Goal: Navigation & Orientation: Find specific page/section

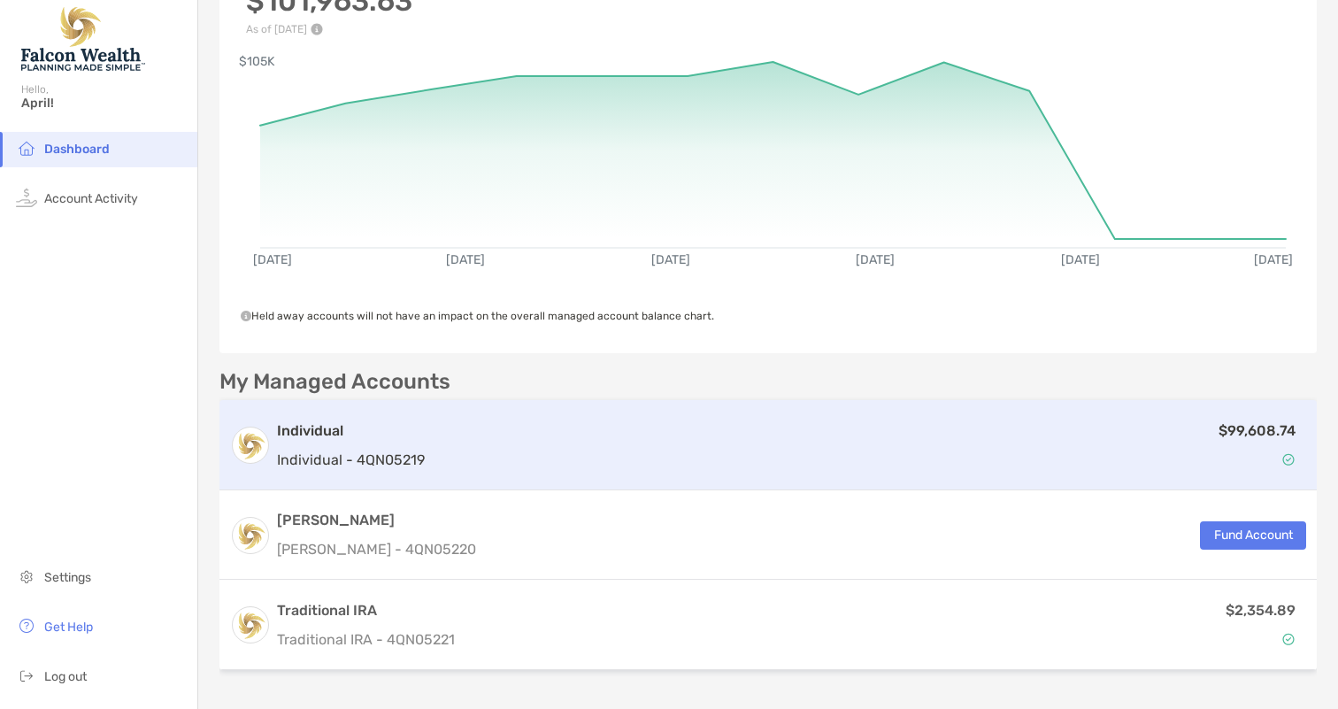
scroll to position [165, 0]
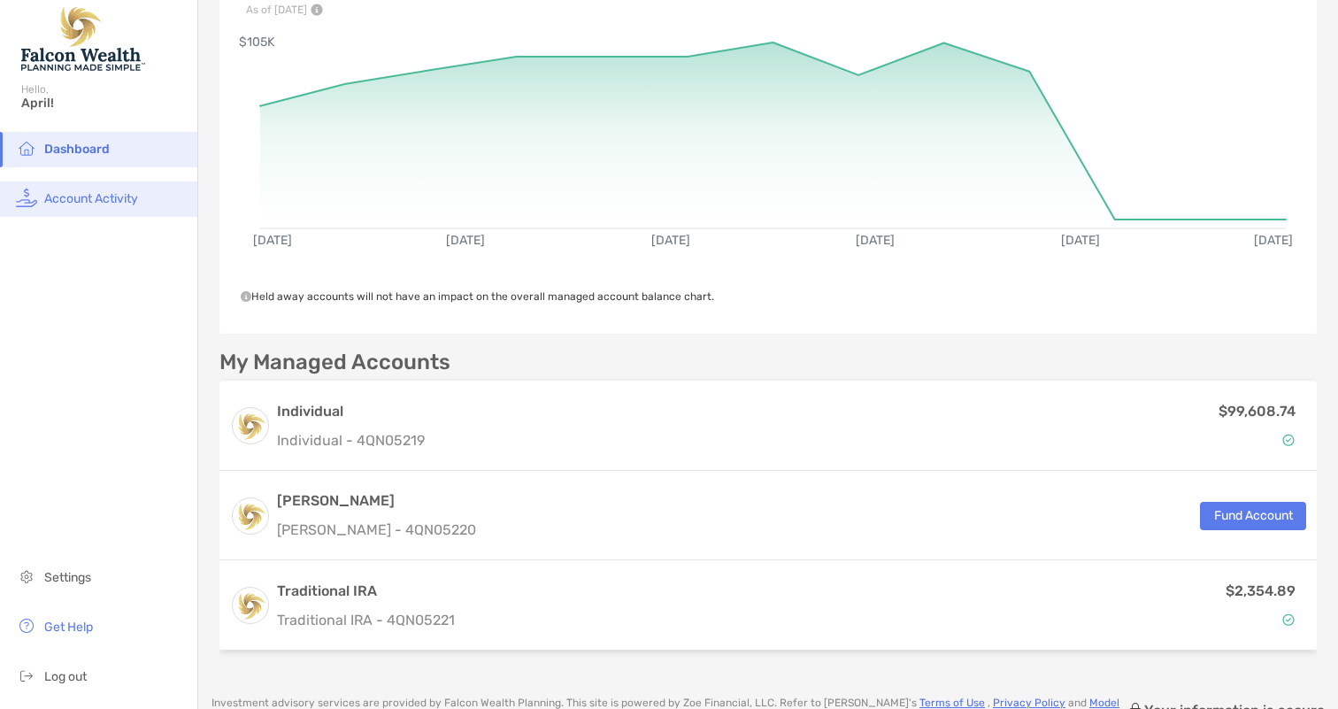
click at [83, 204] on span "Account Activity" at bounding box center [91, 198] width 94 height 15
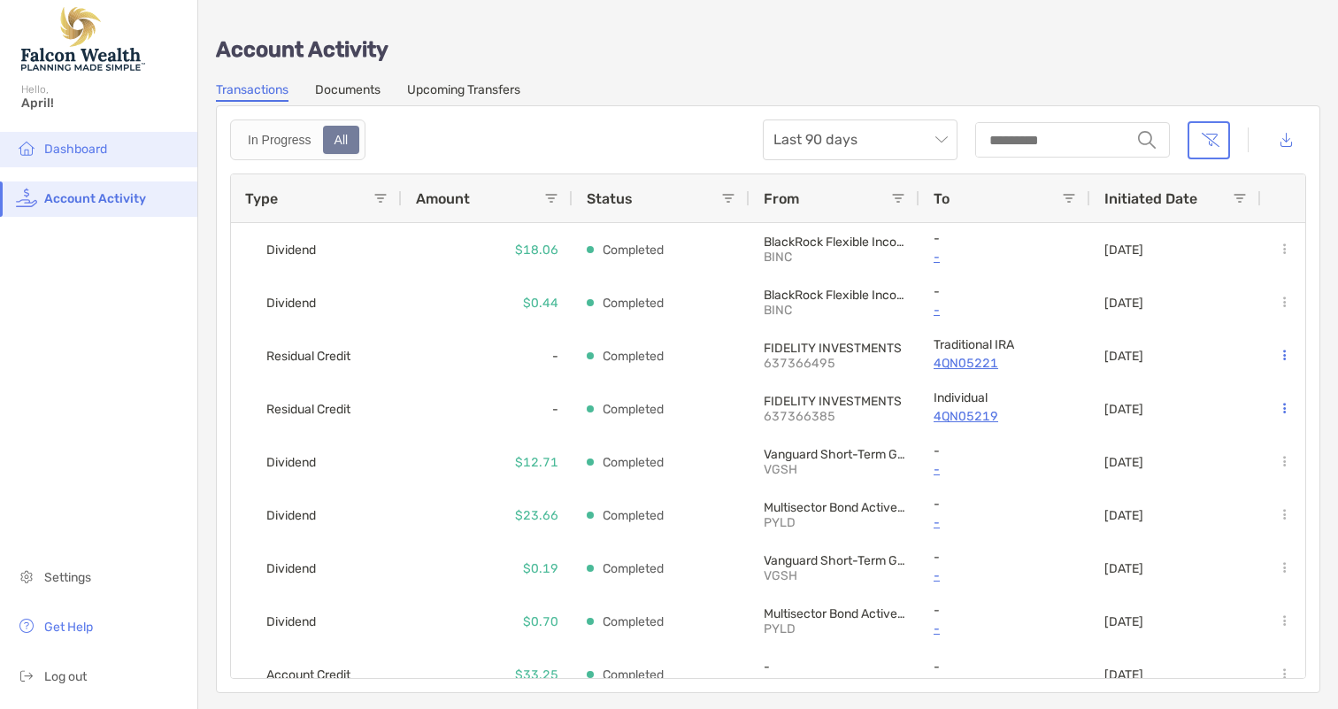
click at [89, 151] on span "Dashboard" at bounding box center [75, 149] width 63 height 15
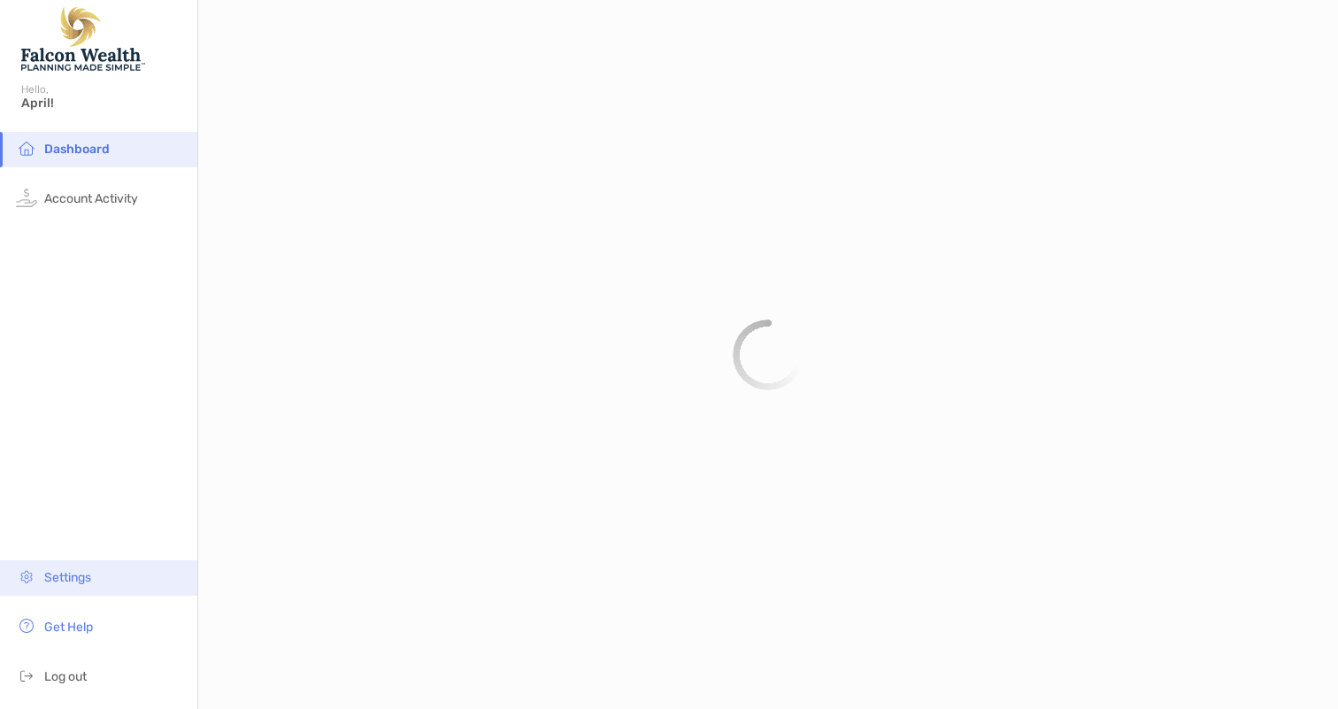
click at [70, 575] on span "Settings" at bounding box center [67, 577] width 47 height 15
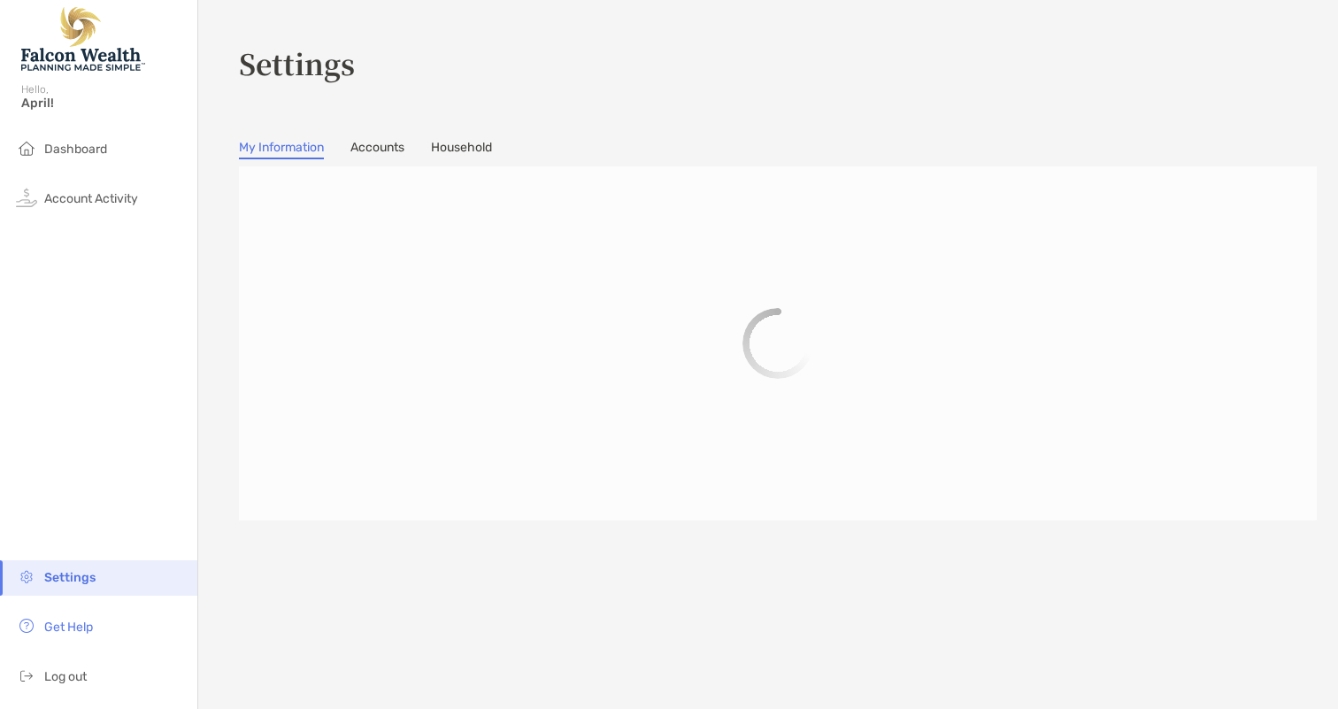
click at [461, 138] on section "Settings My Information Accounts Household" at bounding box center [768, 354] width 1140 height 709
click at [463, 145] on link "Household" at bounding box center [461, 149] width 61 height 19
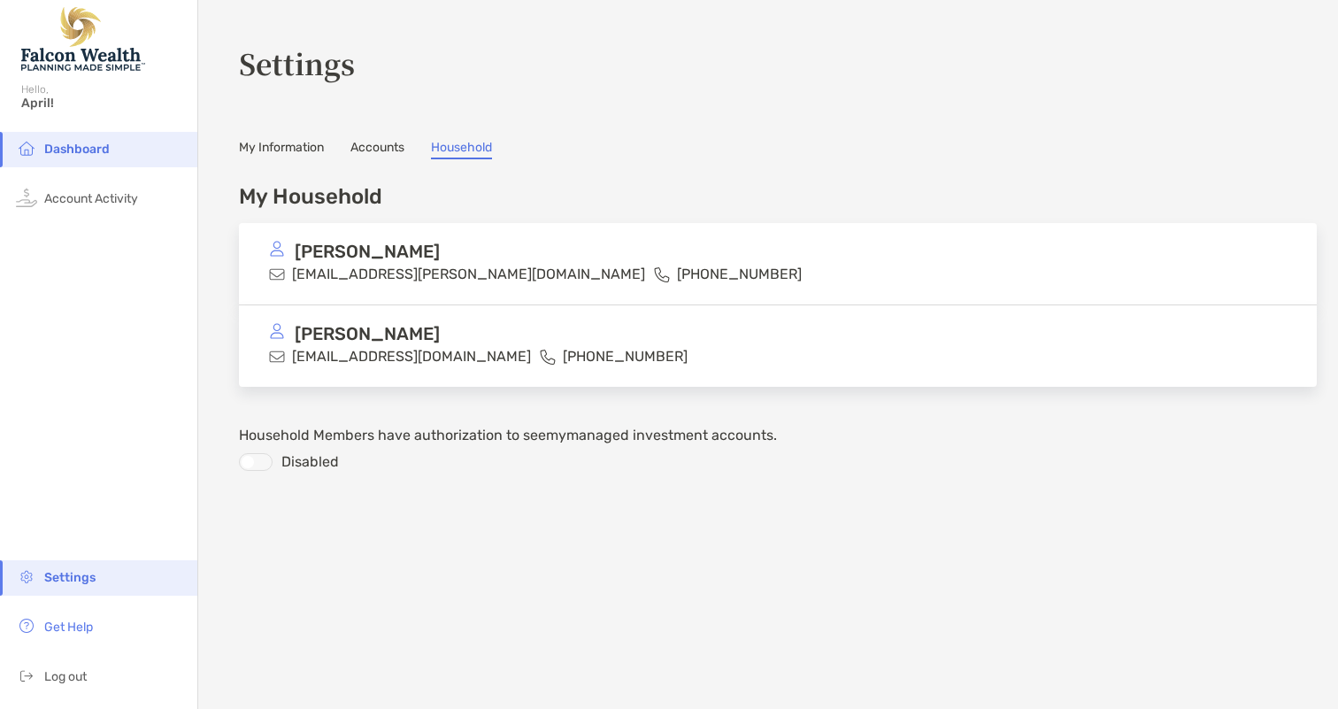
click at [582, 342] on div "[PERSON_NAME]" at bounding box center [535, 334] width 533 height 22
click at [410, 354] on p "[EMAIL_ADDRESS][DOMAIN_NAME]" at bounding box center [411, 356] width 239 height 22
click at [278, 147] on link "My Information" at bounding box center [281, 149] width 85 height 19
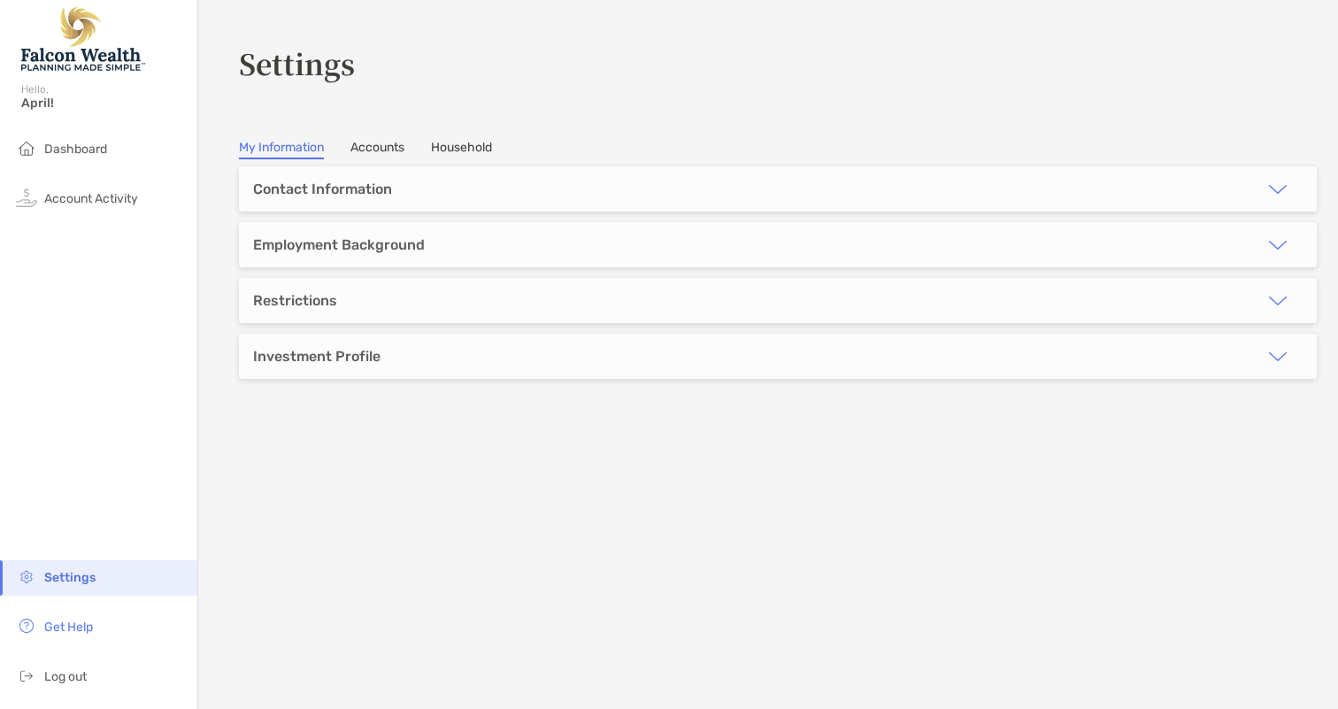
click at [349, 183] on div "Contact Information" at bounding box center [322, 189] width 139 height 17
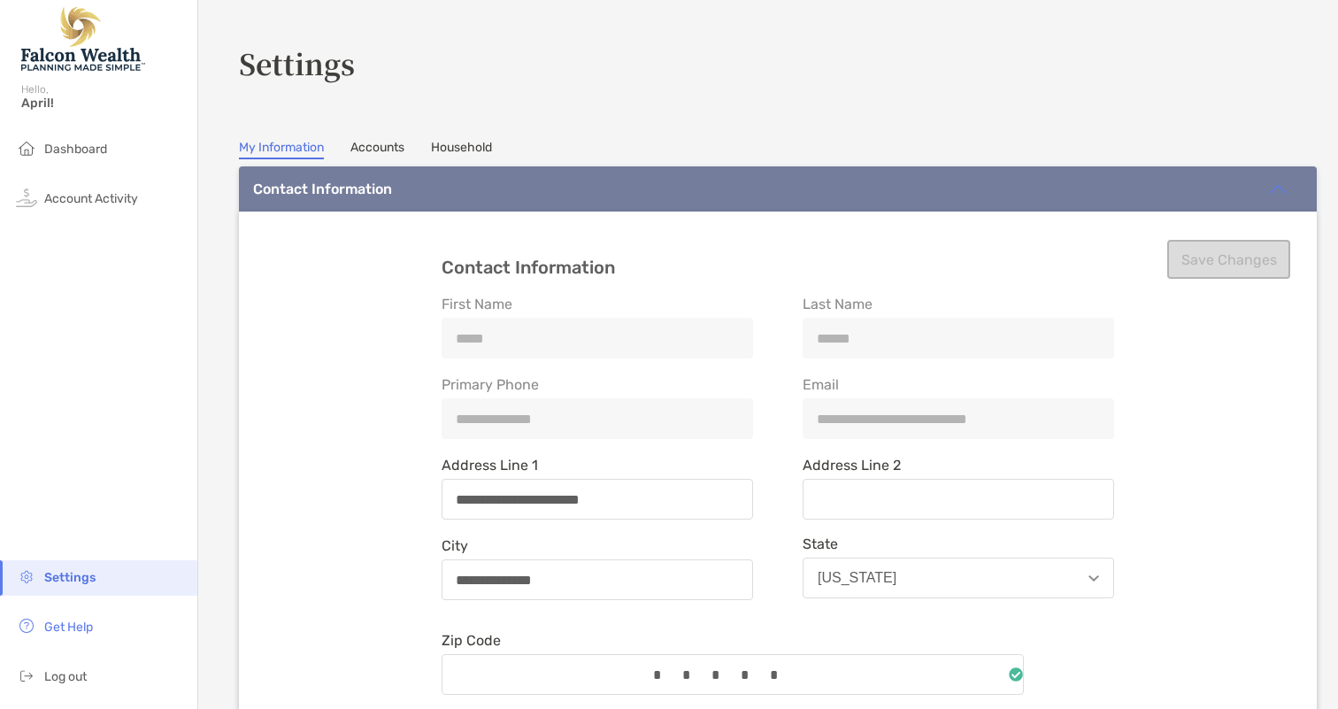
click at [366, 146] on link "Accounts" at bounding box center [378, 149] width 54 height 19
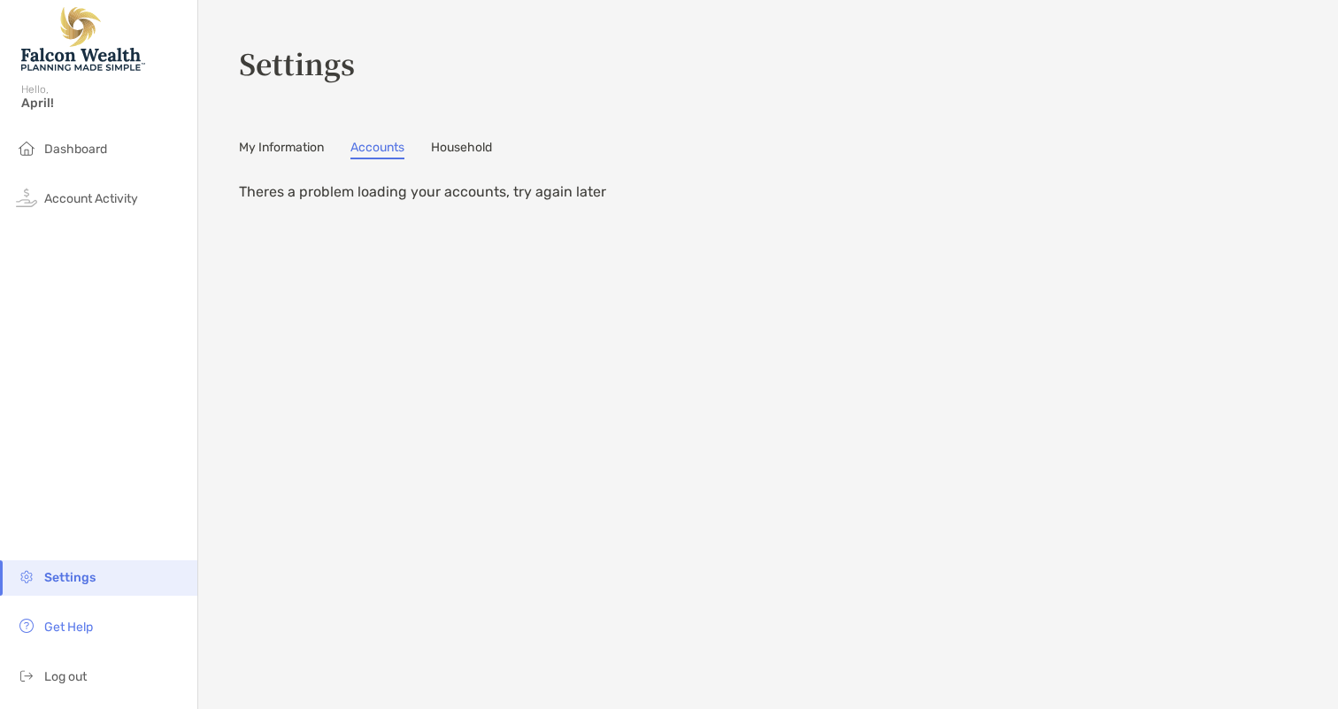
click at [488, 129] on section "Settings My Information Accounts Household Theres a problem loading your accoun…" at bounding box center [768, 354] width 1140 height 709
click at [482, 135] on section "Settings My Information Accounts Household Theres a problem loading your accoun…" at bounding box center [768, 354] width 1140 height 709
click at [479, 144] on link "Household" at bounding box center [461, 149] width 61 height 19
click at [474, 150] on link "Household" at bounding box center [461, 149] width 61 height 19
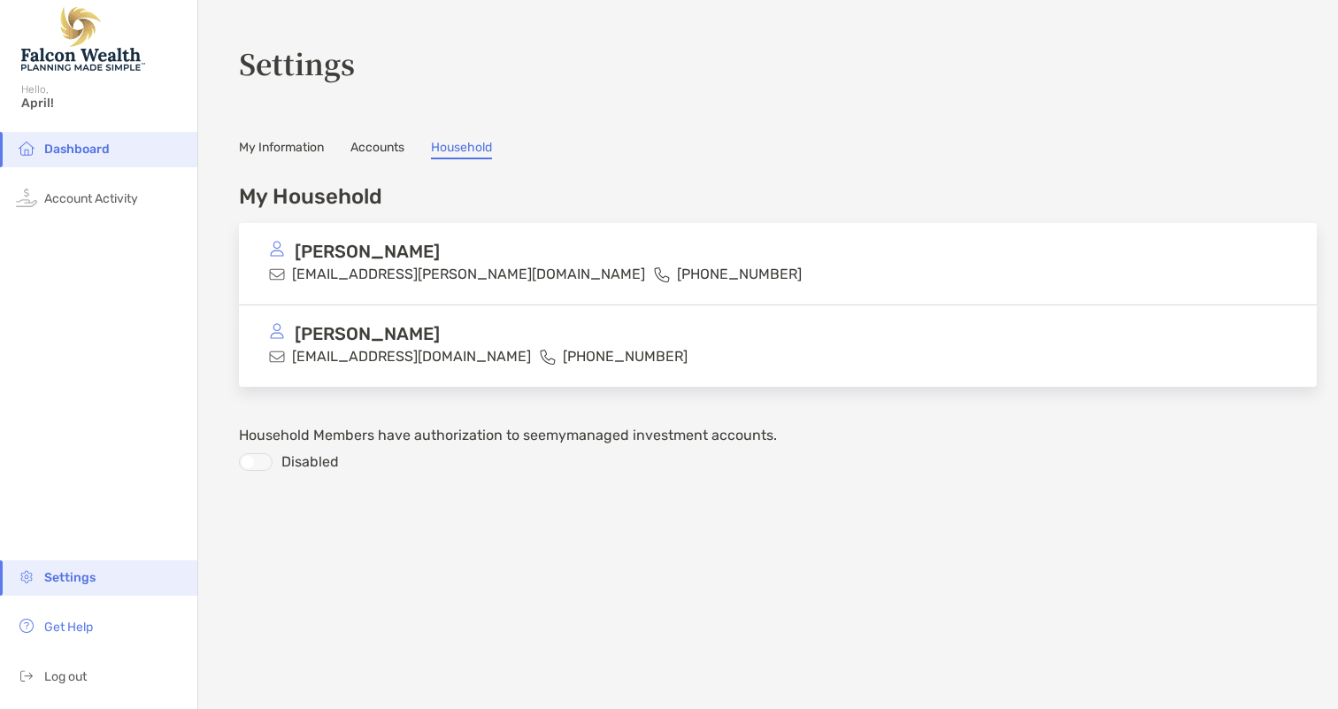
click at [89, 150] on span "Dashboard" at bounding box center [77, 149] width 66 height 15
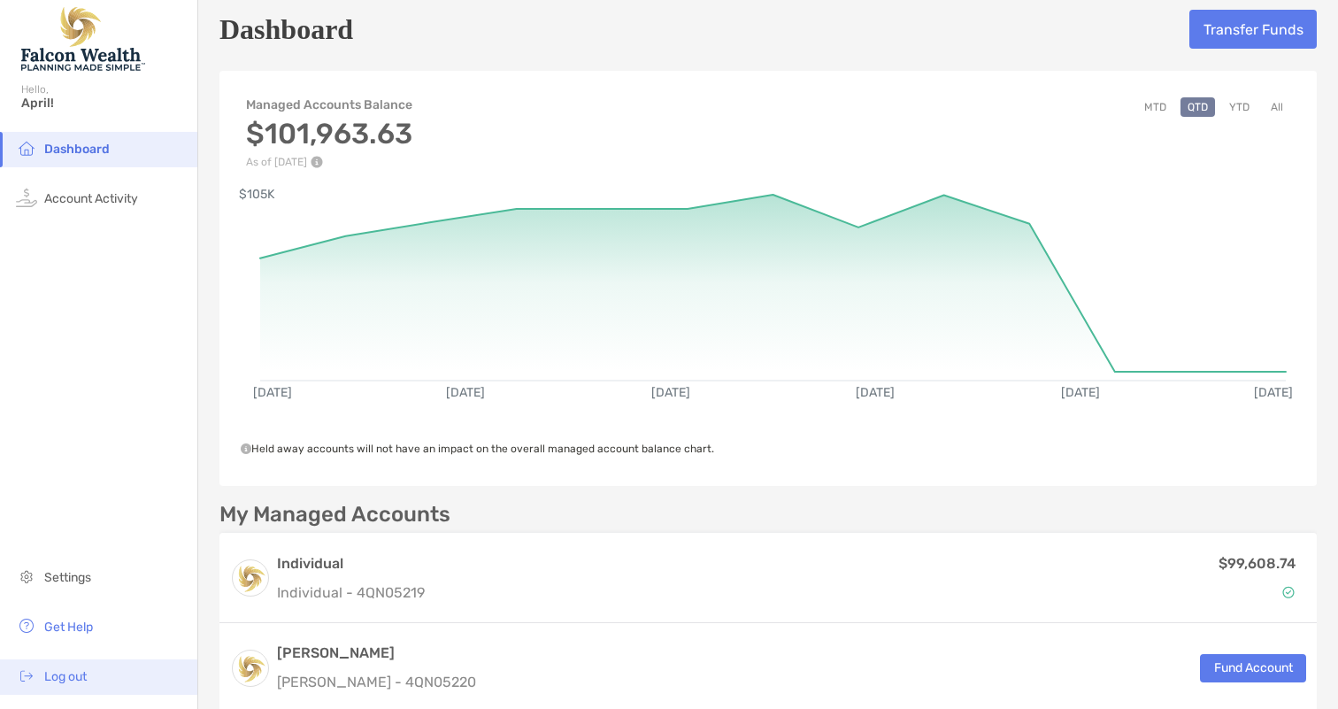
click at [84, 675] on span "Log out" at bounding box center [65, 676] width 42 height 15
